Goal: Contribute content

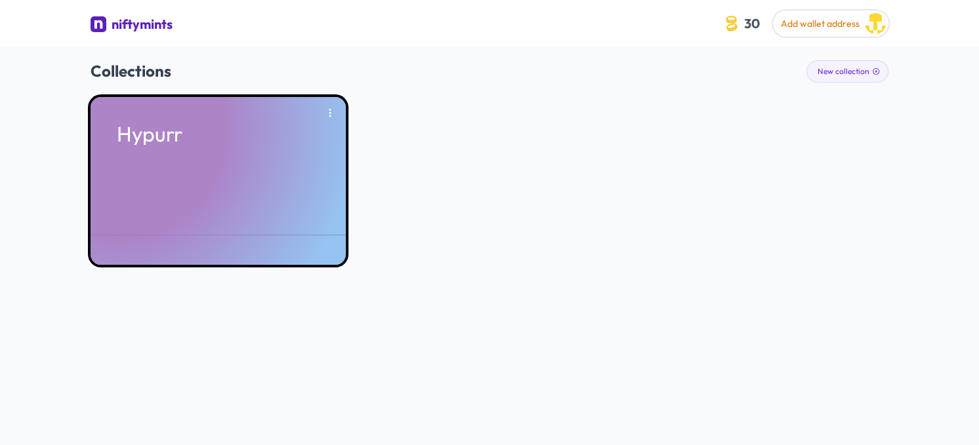
click at [243, 116] on div "Hypurr" at bounding box center [218, 181] width 255 height 168
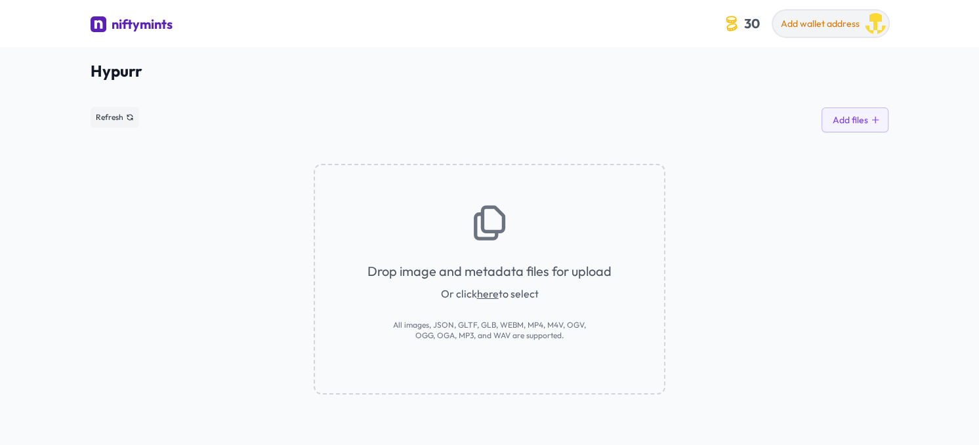
click at [824, 23] on span "Add wallet address" at bounding box center [820, 24] width 79 height 12
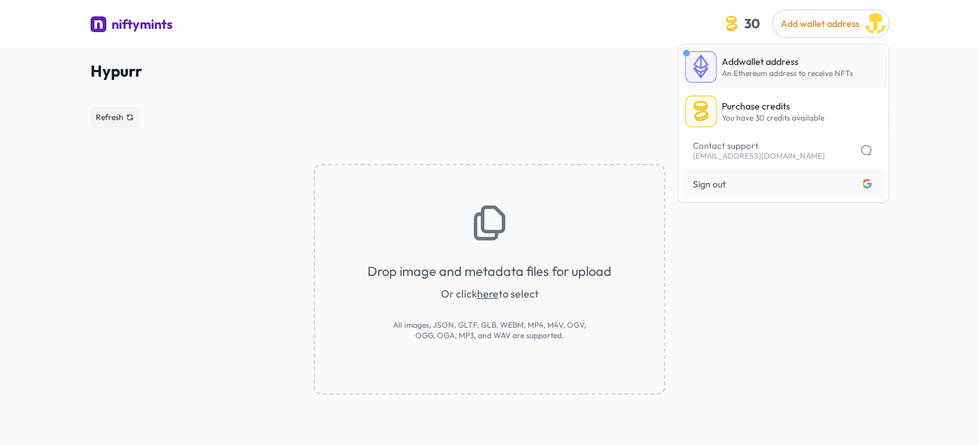
click at [774, 51] on link "Add wallet address An Ethereum address to receive NFTs" at bounding box center [783, 67] width 207 height 42
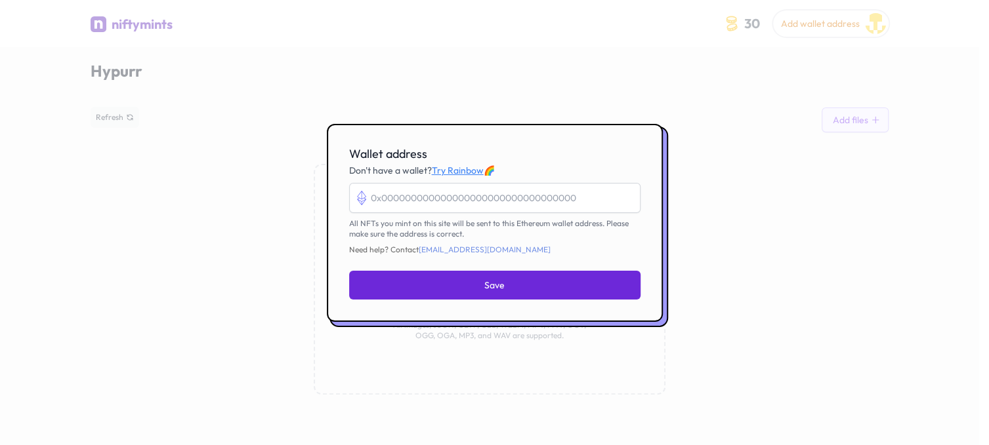
click at [449, 170] on h3 "Wallet address Don't have a wallet? Try Rainbow 🌈" at bounding box center [494, 161] width 291 height 31
click at [411, 192] on input "Wallet address" at bounding box center [494, 198] width 291 height 30
paste input "0xB6dFAB9F4F24E9C79A582abe1405CA445C8fed57"
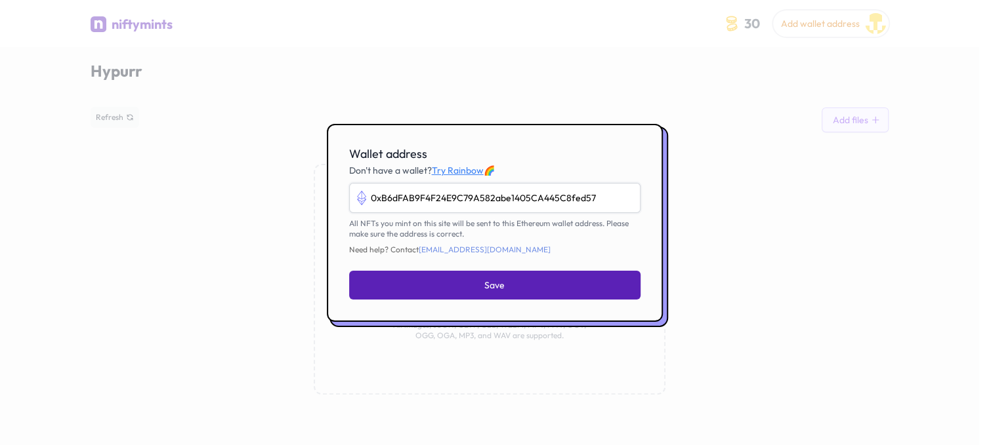
type input "0xB6dFAB9F4F24E9C79A582abe1405CA445C8fed57"
click at [462, 277] on button "Save" at bounding box center [494, 285] width 291 height 29
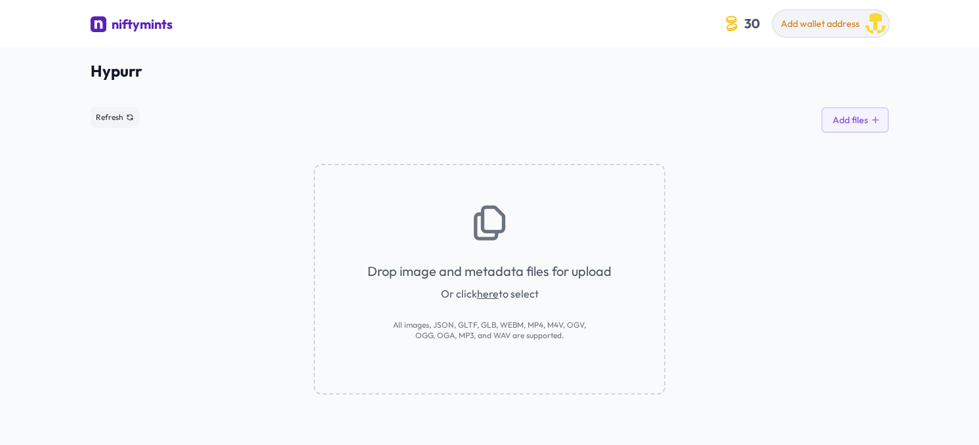
click at [794, 35] on button "Add wallet address" at bounding box center [830, 23] width 115 height 26
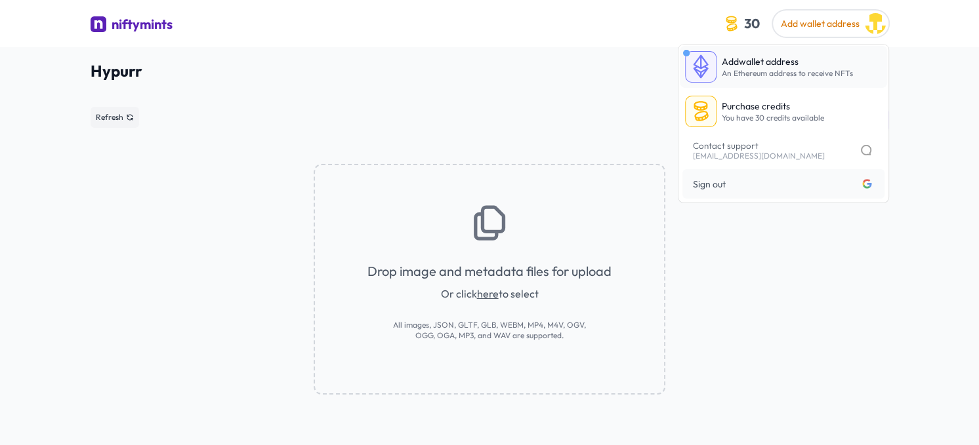
click at [773, 76] on span "An Ethereum address to receive NFTs" at bounding box center [787, 73] width 131 height 10
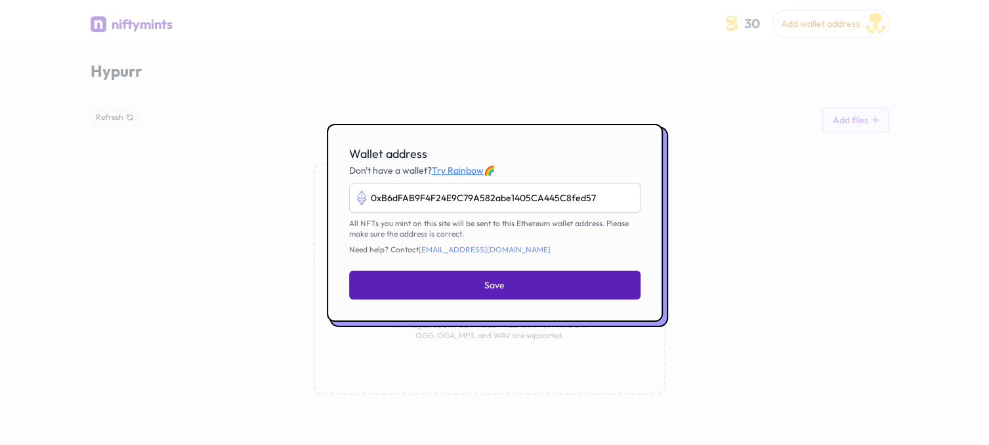
type input "0xB6dFAB9F4F24E9C79A582abe1405CA445C8fed57"
click at [488, 279] on span "Save" at bounding box center [494, 285] width 20 height 13
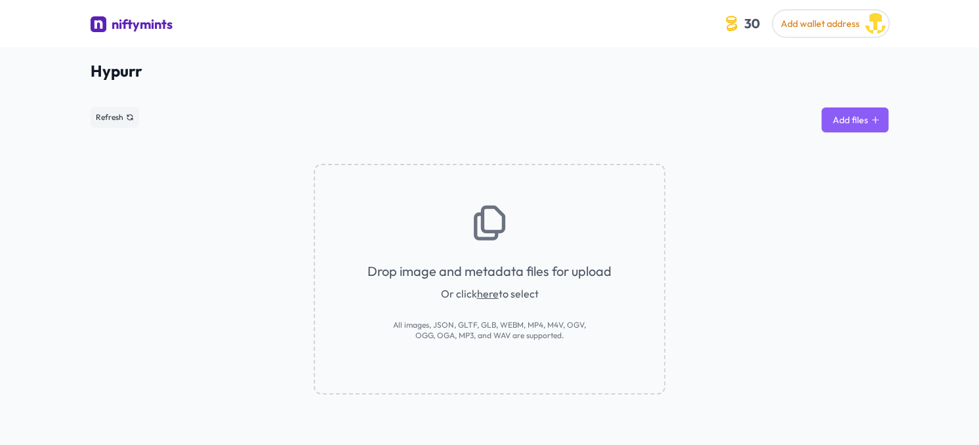
click at [855, 123] on button "Add files" at bounding box center [854, 120] width 67 height 25
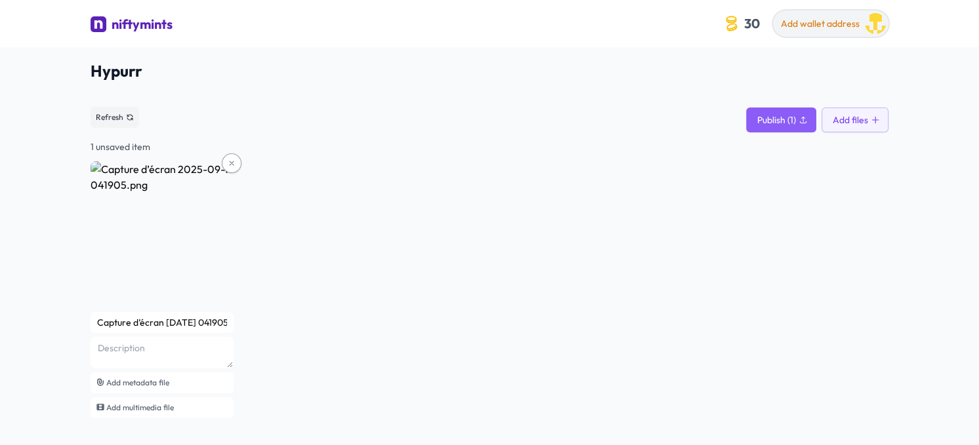
click at [795, 28] on span "Add wallet address" at bounding box center [820, 24] width 79 height 12
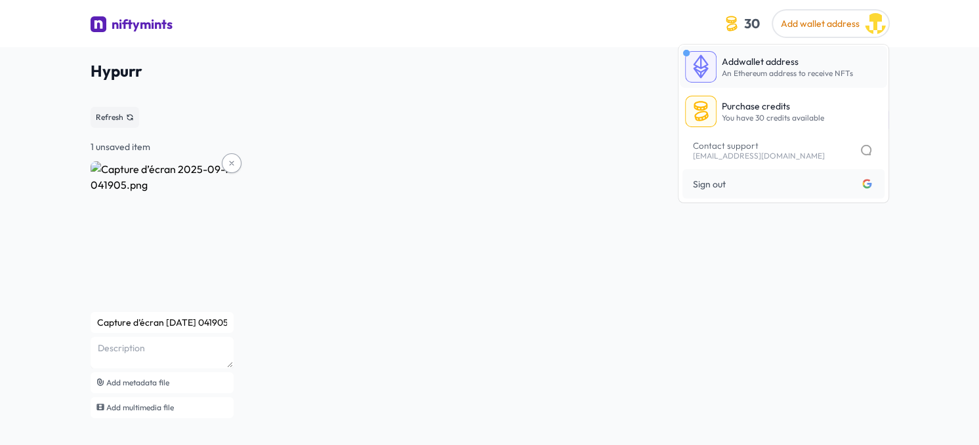
click at [720, 78] on link "Add wallet address An Ethereum address to receive NFTs" at bounding box center [783, 67] width 207 height 42
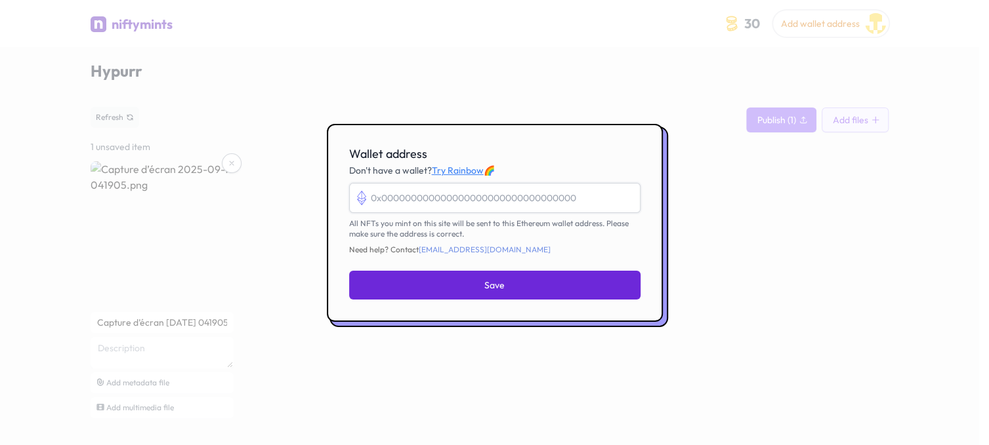
paste input "0xB6dFAB9F4F24E9C79A582abe1405CA445C8fed57"
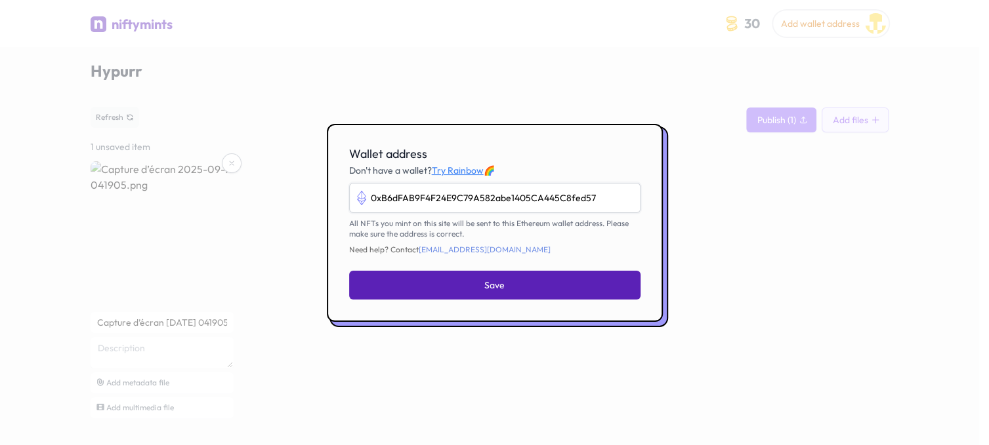
type input "0xB6dFAB9F4F24E9C79A582abe1405CA445C8fed57"
click at [484, 274] on button "Save" at bounding box center [494, 285] width 291 height 29
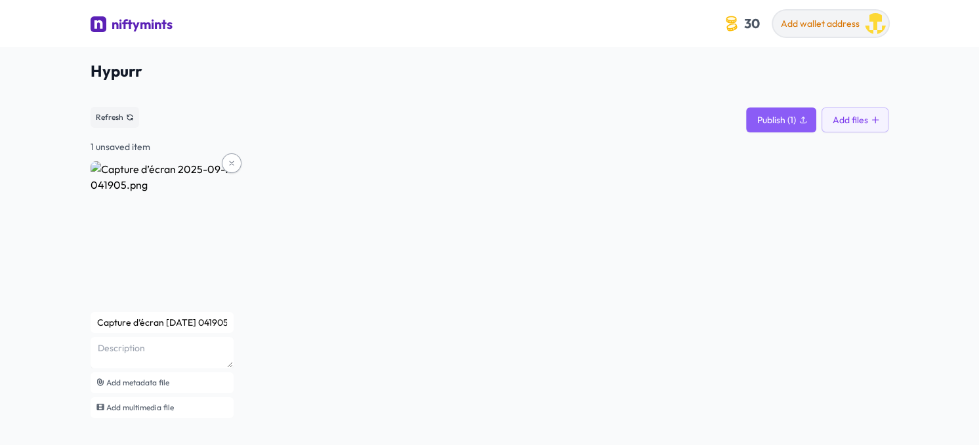
click at [818, 22] on span "Add wallet address" at bounding box center [820, 24] width 79 height 12
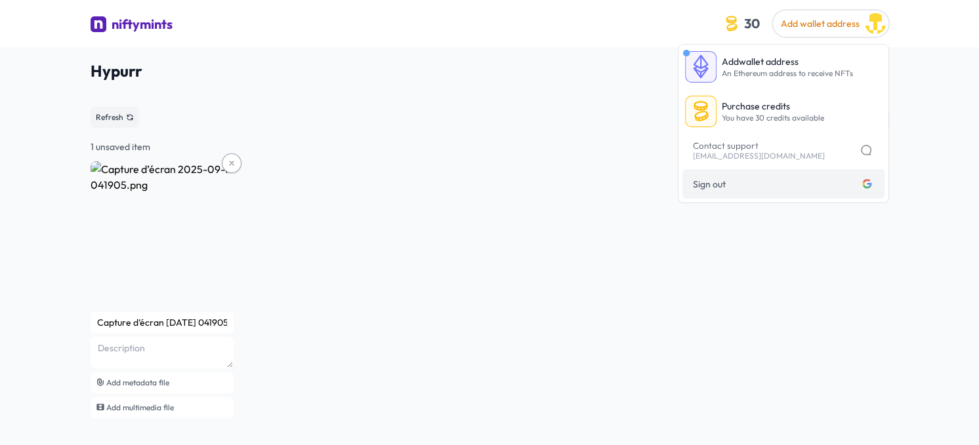
click at [776, 169] on link "Sign out Logged in with google" at bounding box center [783, 184] width 202 height 30
